Goal: Navigation & Orientation: Find specific page/section

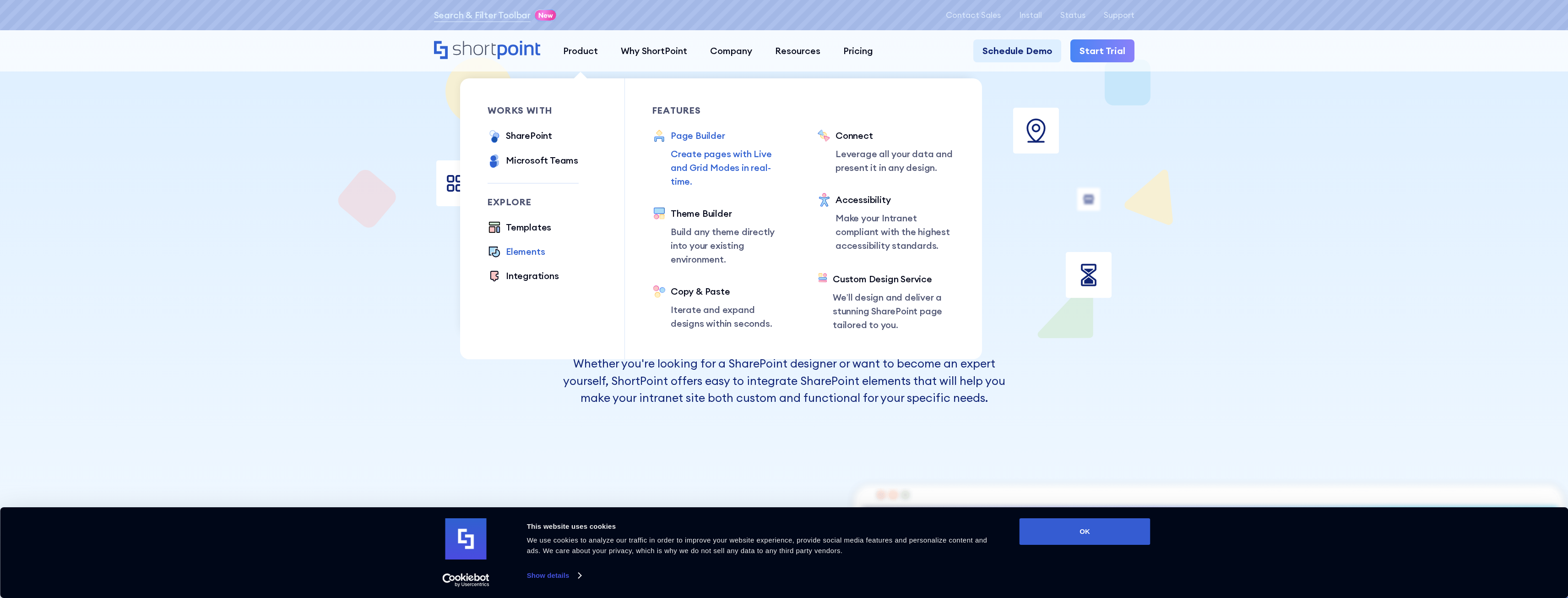
click at [719, 134] on div "Page Builder" at bounding box center [730, 135] width 119 height 14
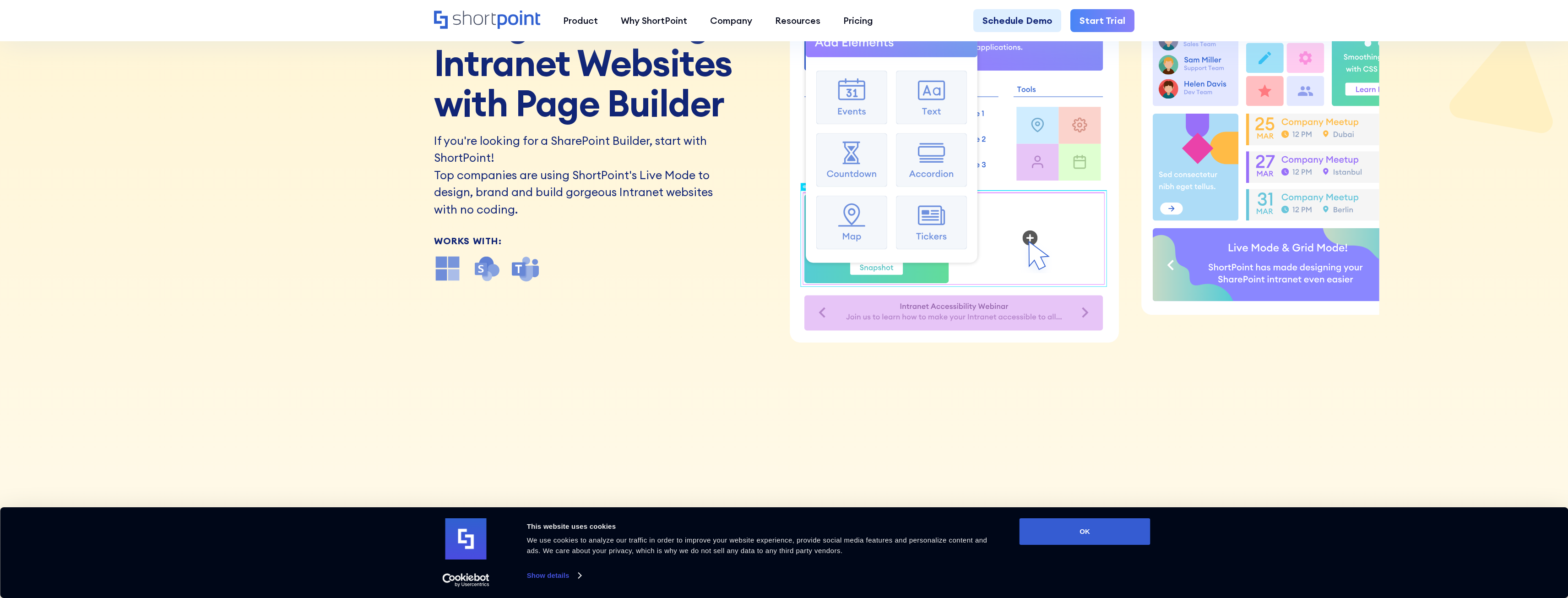
drag, startPoint x: 275, startPoint y: 316, endPoint x: 294, endPoint y: 314, distance: 19.1
click at [275, 315] on div "Page Builder Design Stunning Intranet Websites with Page Builder If you're look…" at bounding box center [784, 116] width 1568 height 598
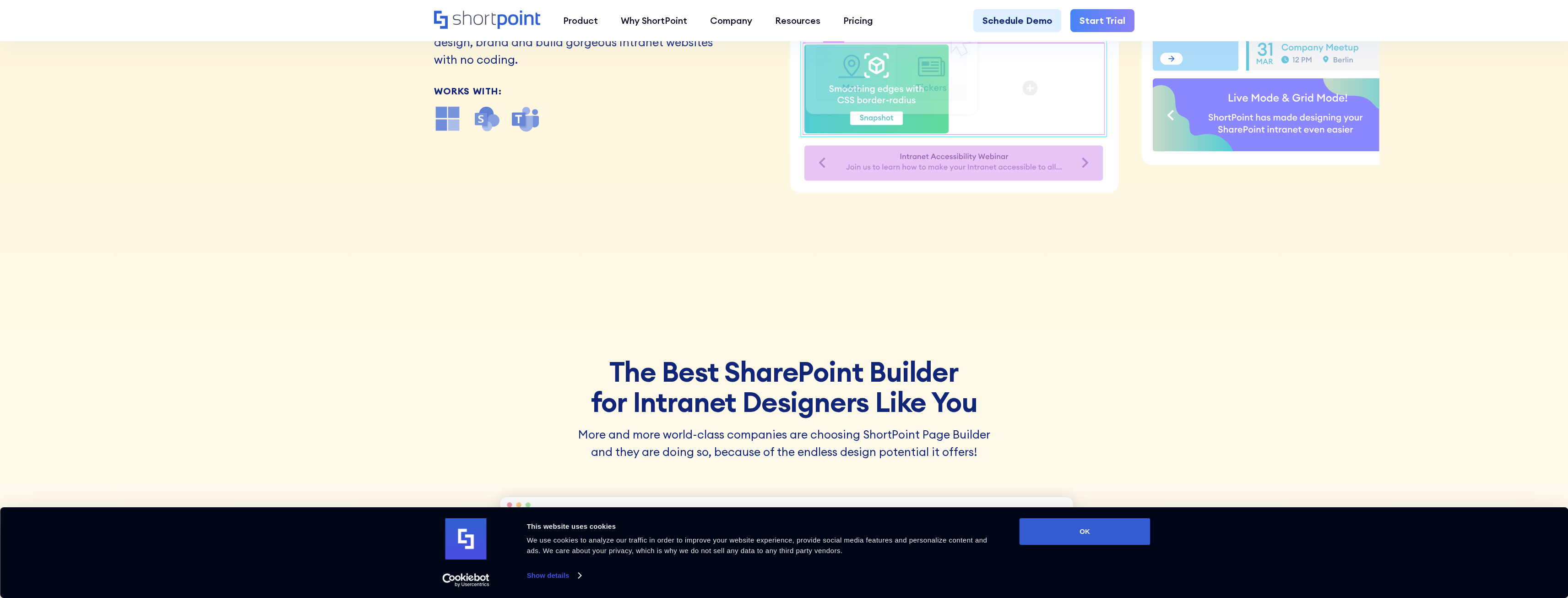
scroll to position [320, 0]
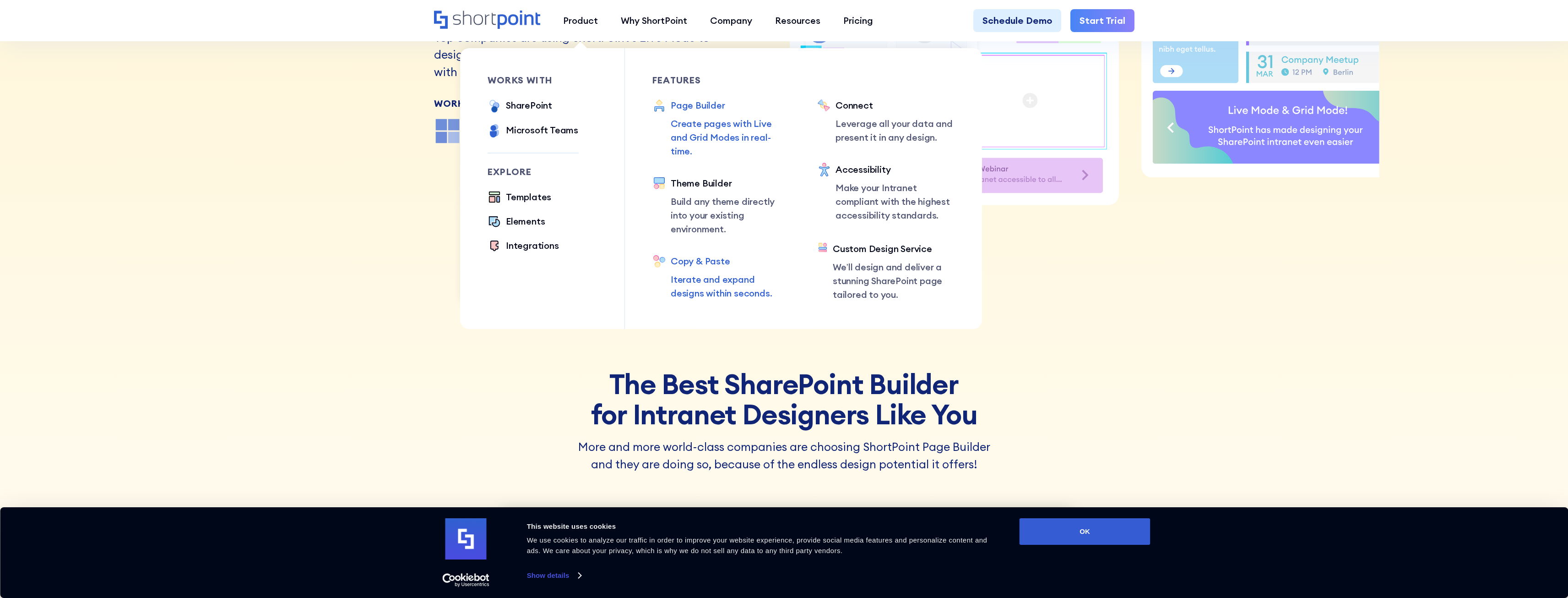
click at [705, 254] on div "Copy & Paste" at bounding box center [730, 261] width 119 height 14
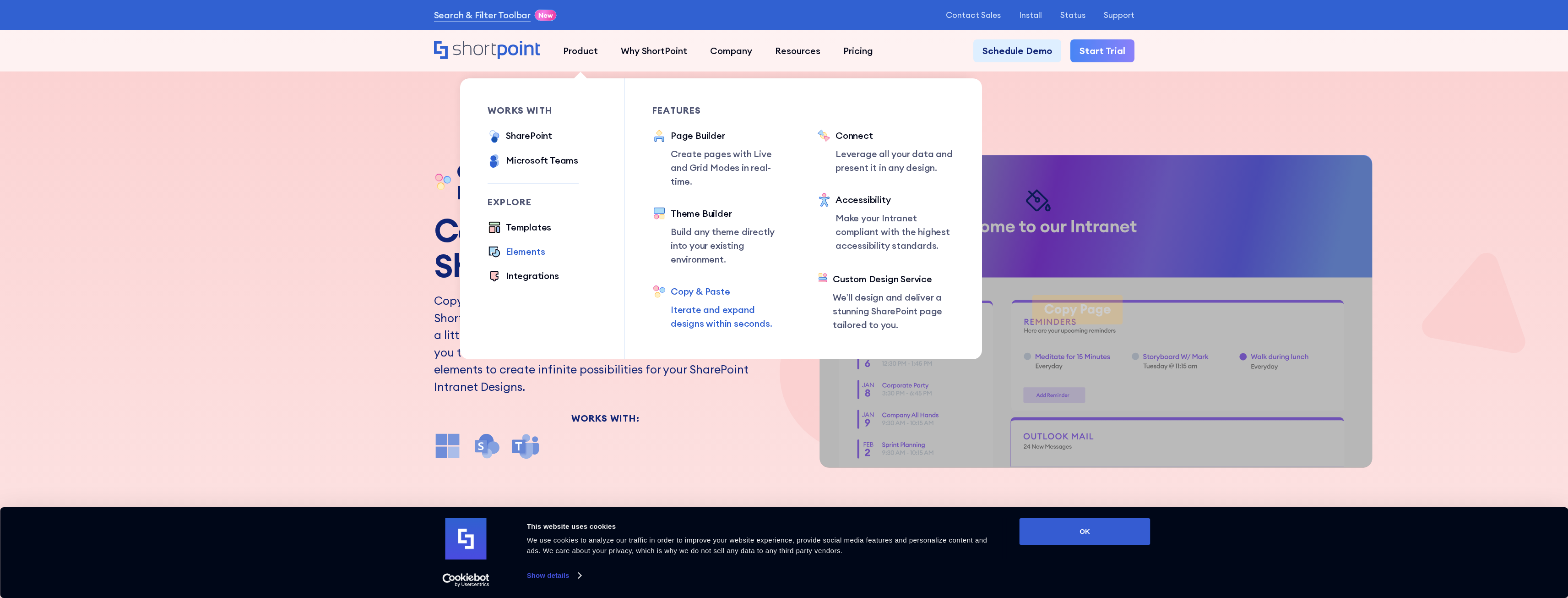
click at [533, 247] on div "Elements" at bounding box center [525, 252] width 39 height 14
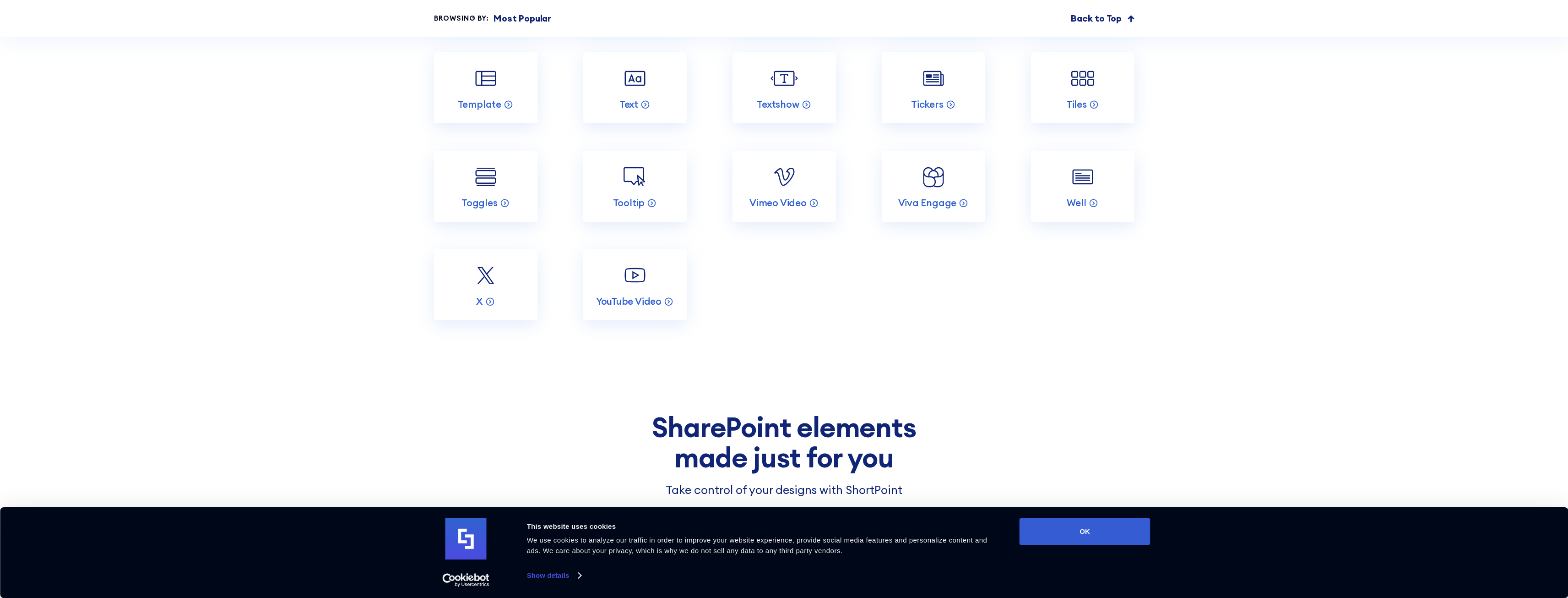
scroll to position [2198, 0]
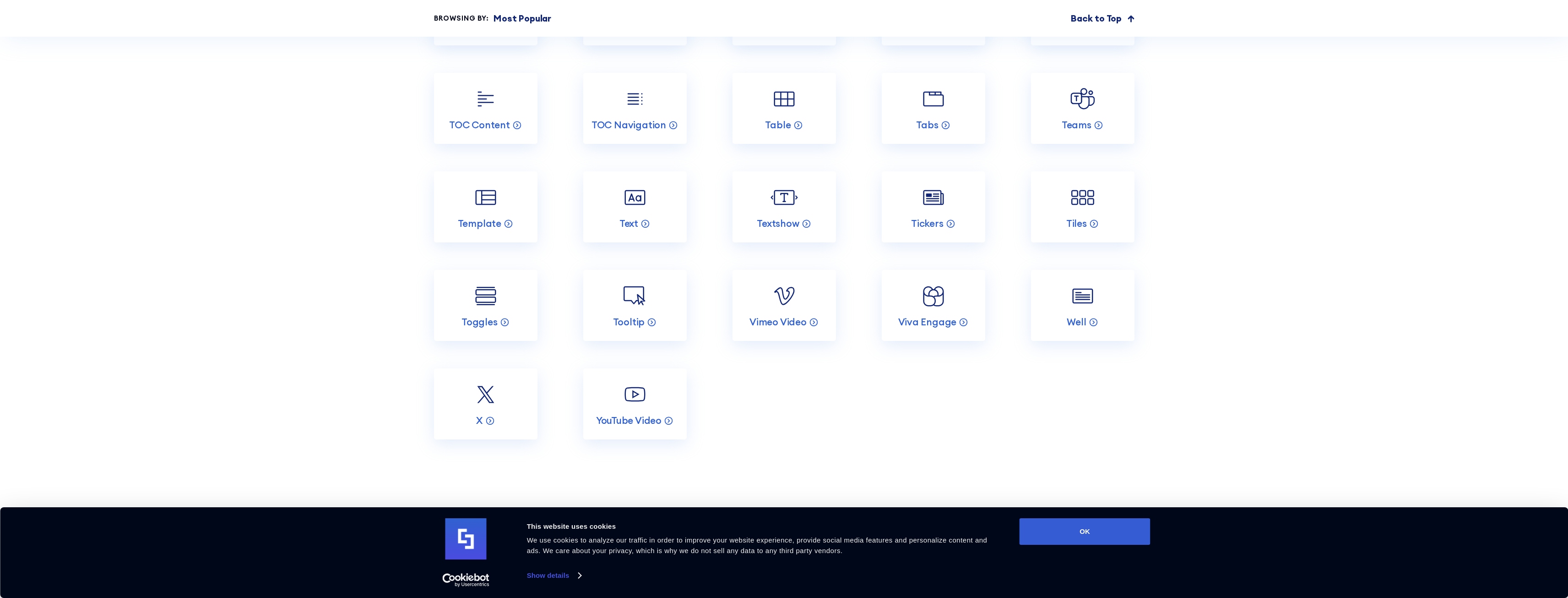
scroll to position [2061, 0]
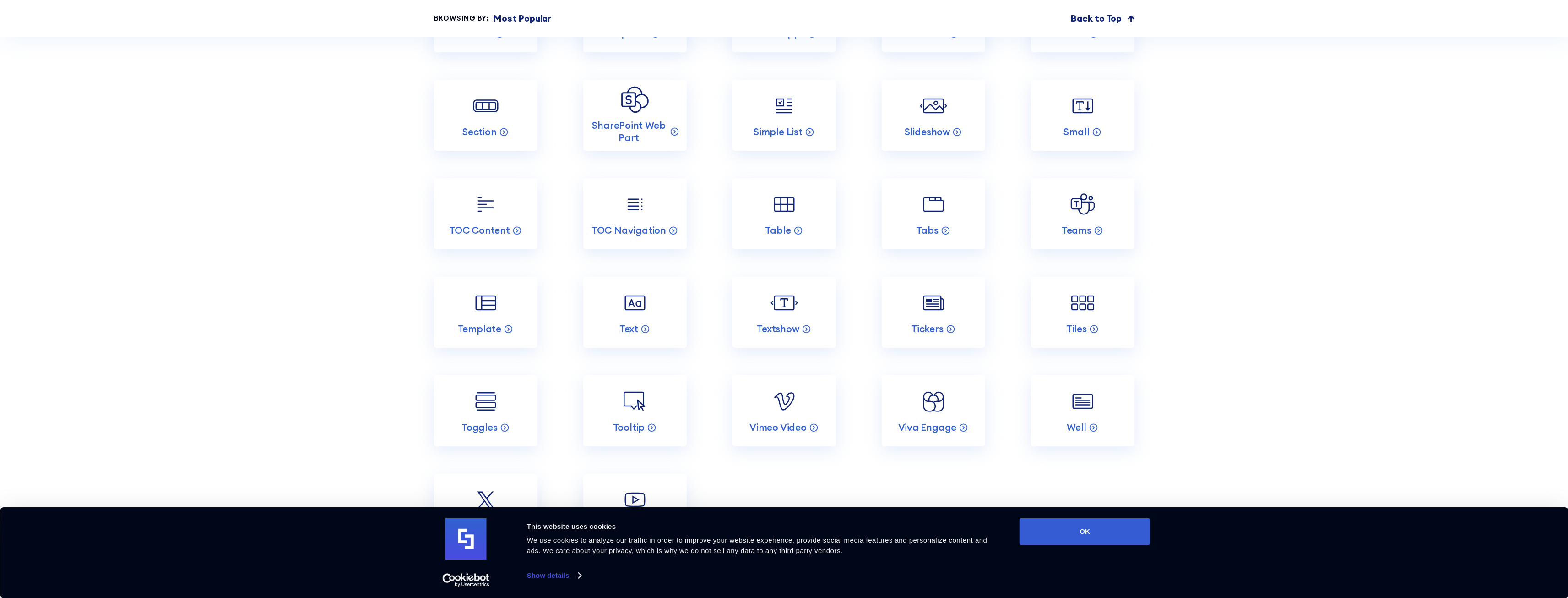
scroll to position [1969, 0]
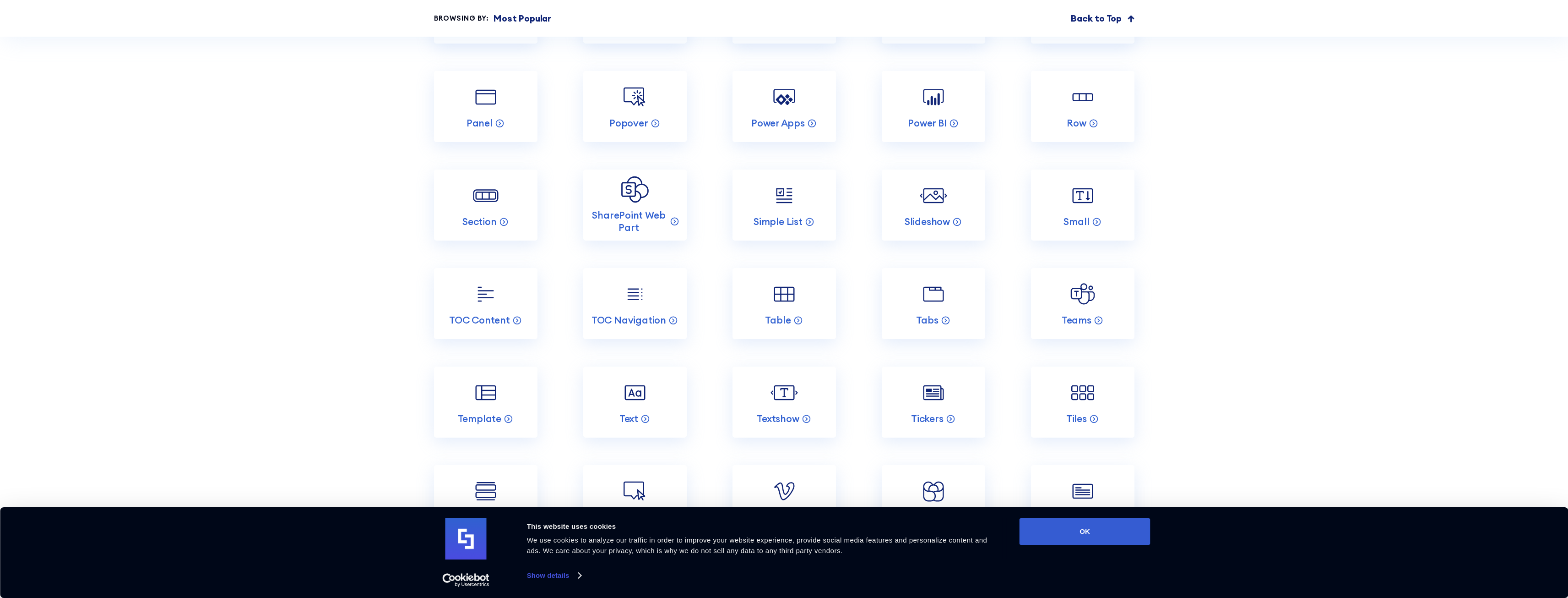
scroll to position [1878, 0]
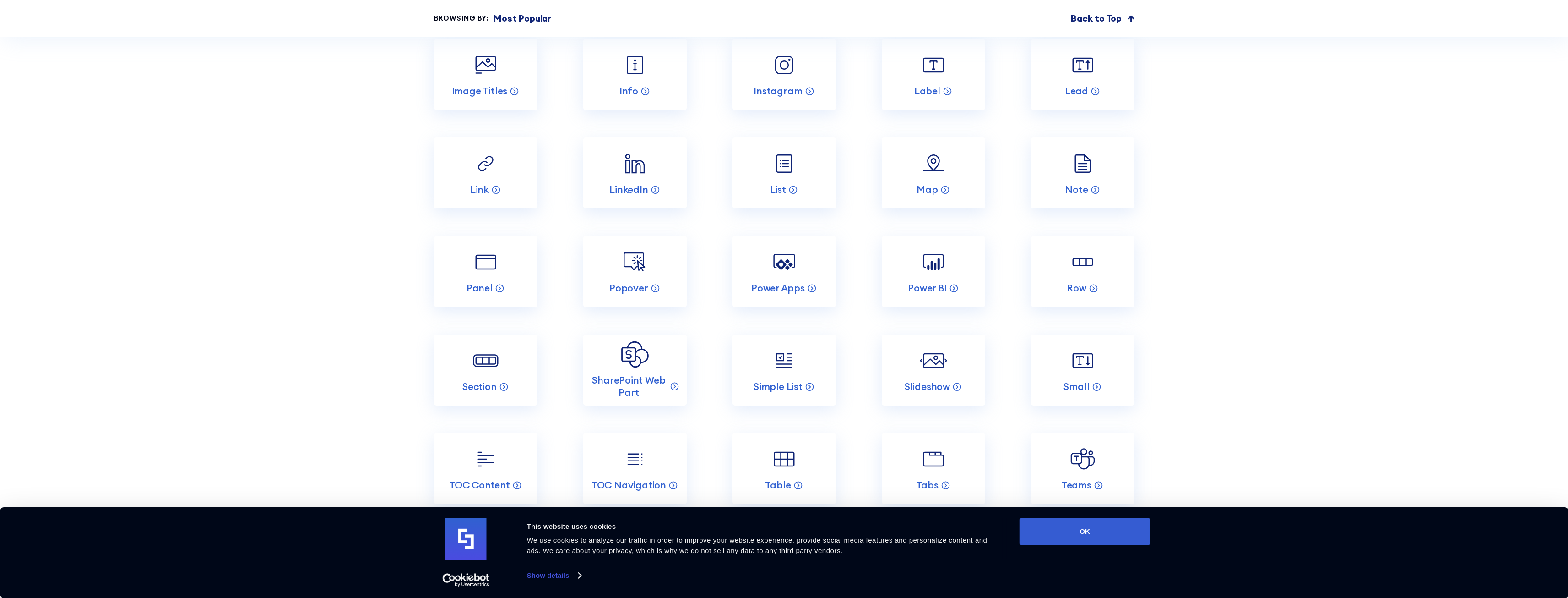
scroll to position [1695, 0]
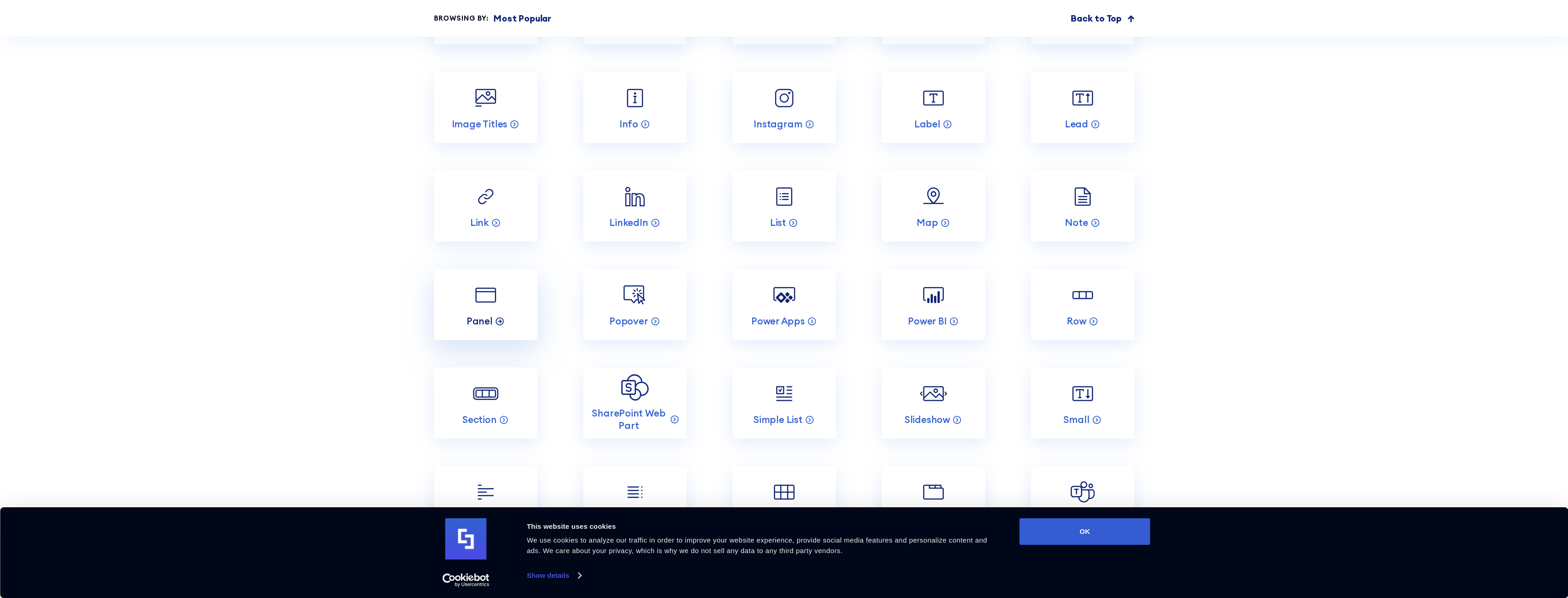
click at [505, 317] on div "Panel" at bounding box center [485, 321] width 52 height 12
